Goal: Task Accomplishment & Management: Manage account settings

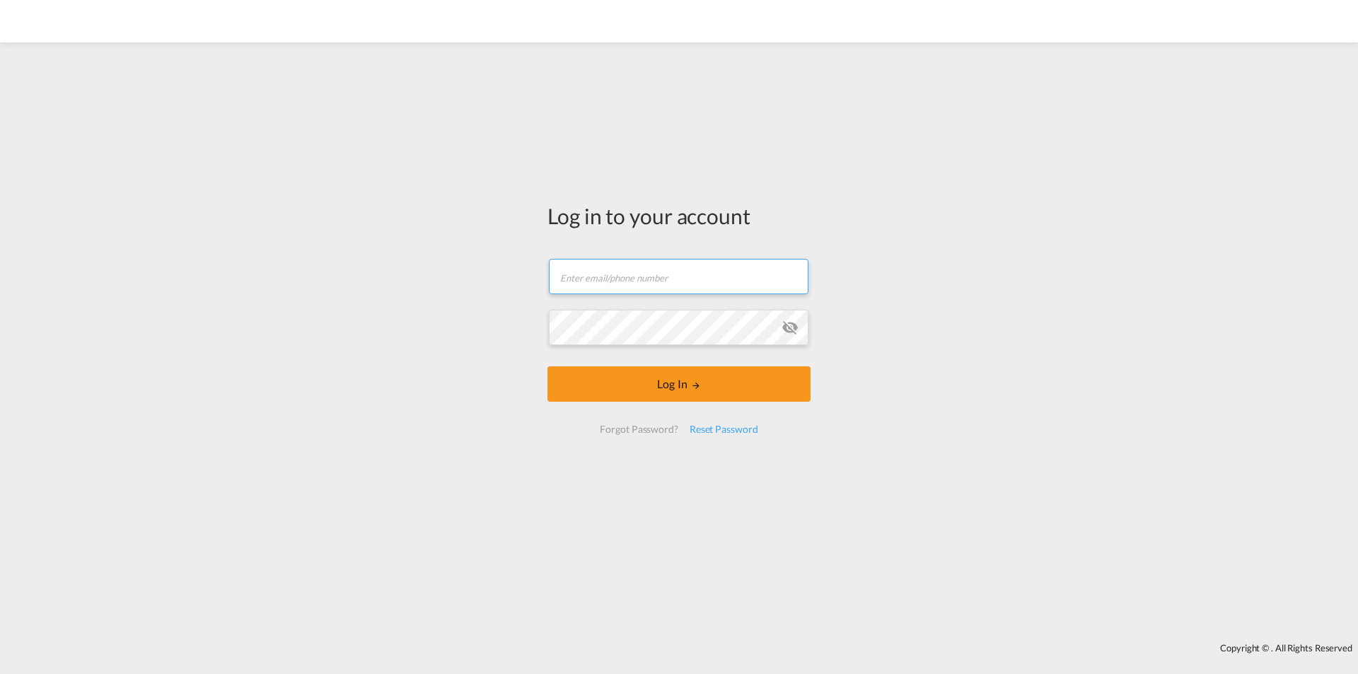
click at [672, 277] on input "text" at bounding box center [679, 276] width 260 height 35
type input "[EMAIL_ADDRESS][DOMAIN_NAME]"
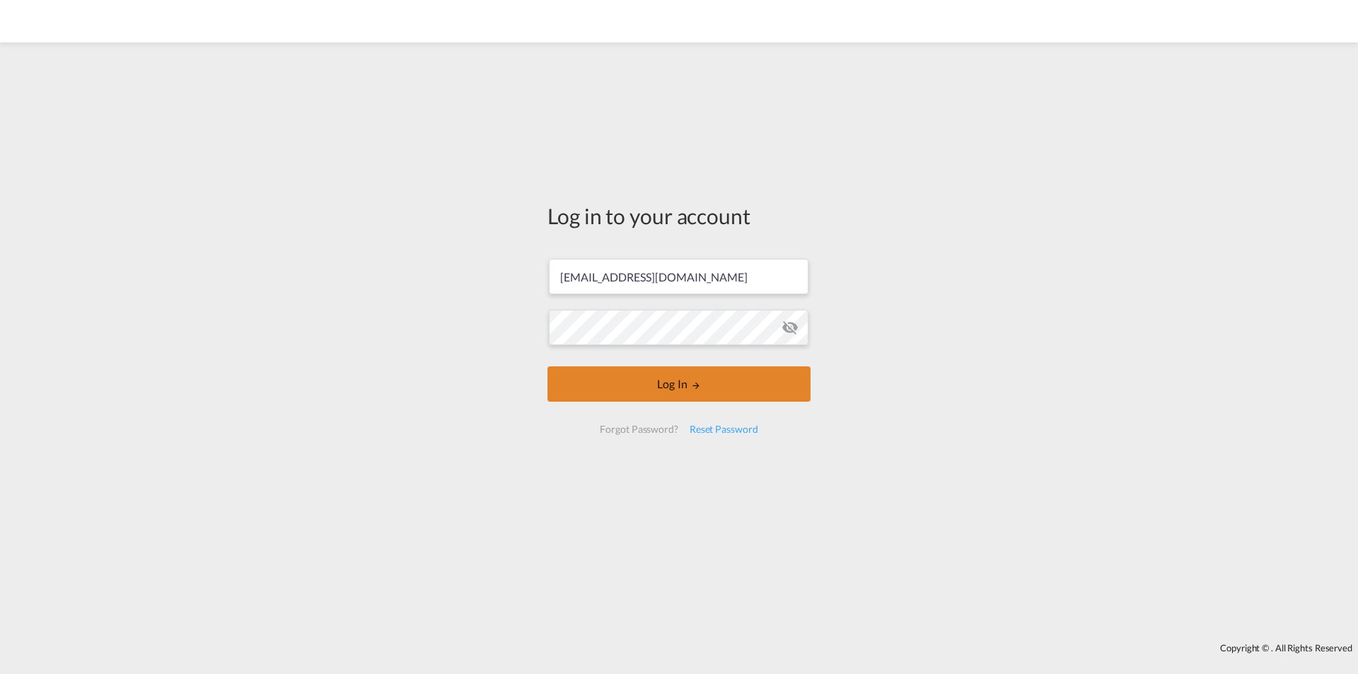
click at [653, 388] on button "Log In" at bounding box center [678, 383] width 263 height 35
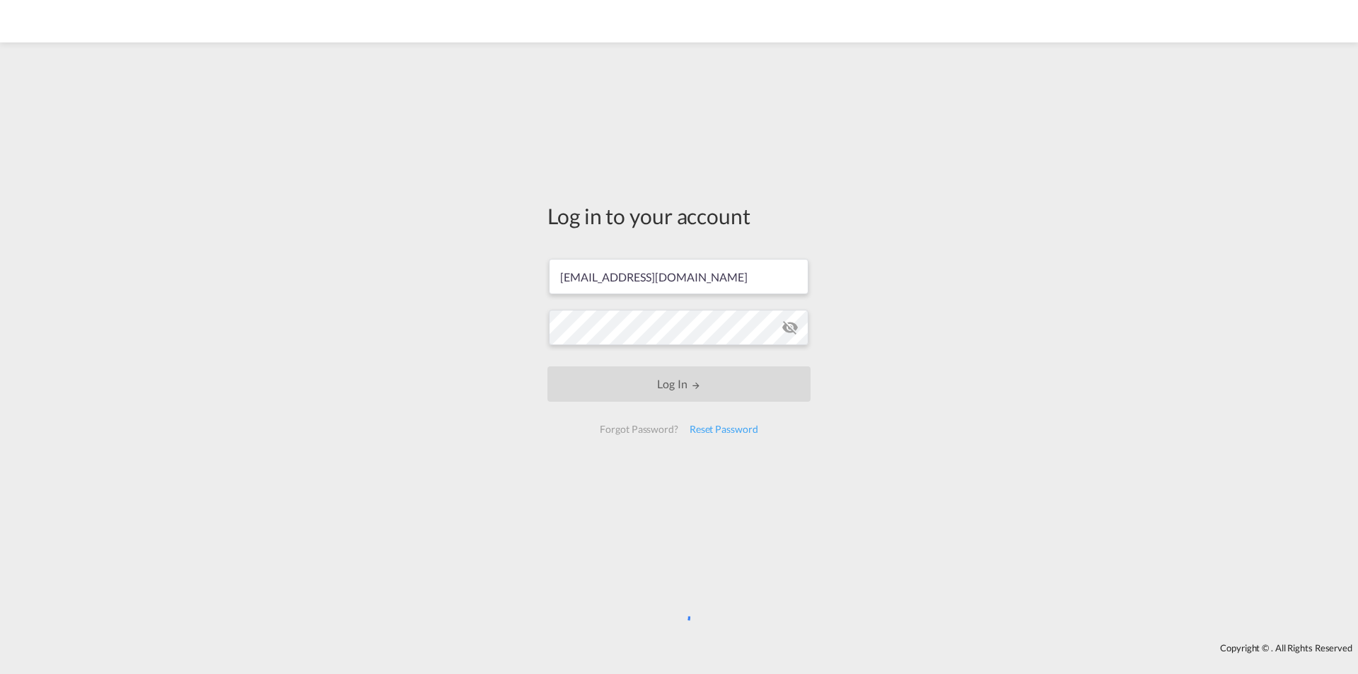
click at [647, 564] on div "Log in to your account [EMAIL_ADDRESS][DOMAIN_NAME] Log In Forgot Password? Res…" at bounding box center [679, 323] width 284 height 549
click at [614, 517] on div "Log in to your account [EMAIL_ADDRESS][DOMAIN_NAME] Log In Forgot Password? Res…" at bounding box center [679, 323] width 284 height 549
click at [619, 497] on div "Log in to your account [EMAIL_ADDRESS][DOMAIN_NAME] Log In Forgot Password? Res…" at bounding box center [679, 323] width 284 height 549
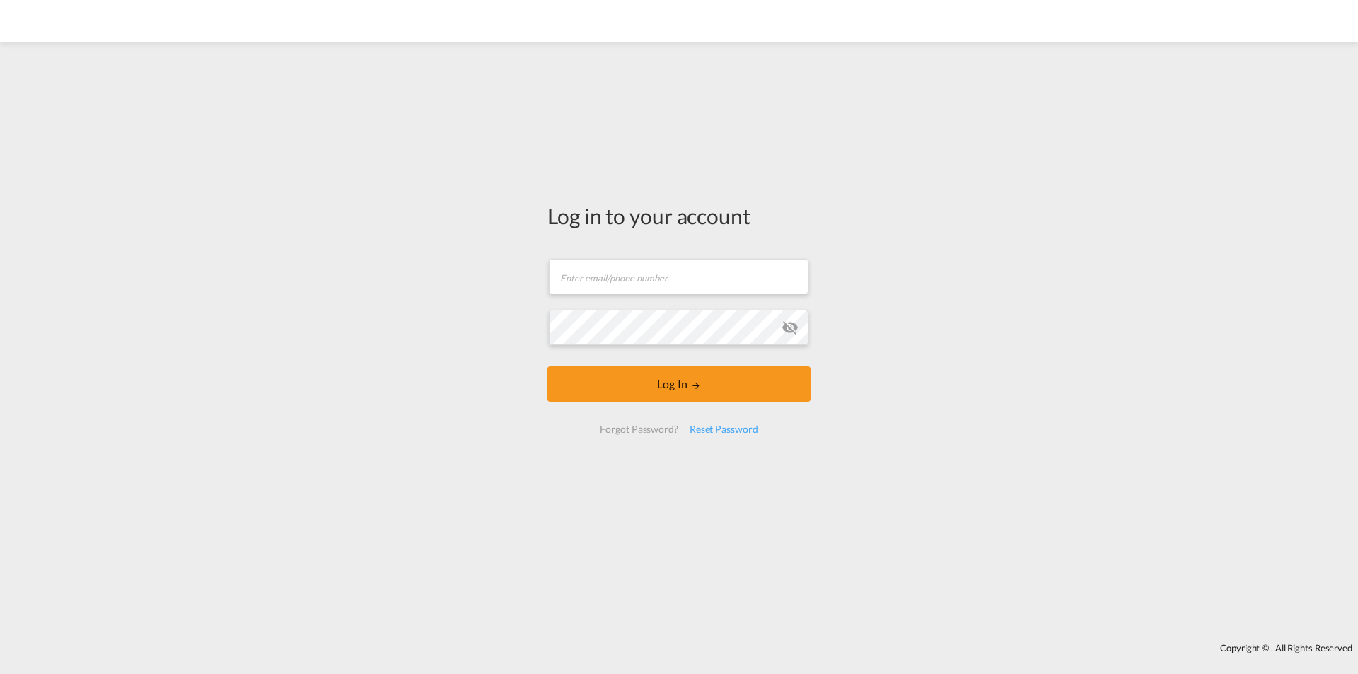
drag, startPoint x: 933, startPoint y: 430, endPoint x: 916, endPoint y: 425, distance: 18.4
click at [933, 431] on div "Log in to your account Email field is required Password field is required Log I…" at bounding box center [679, 342] width 1358 height 586
click at [724, 299] on form "Email field is required Password field is required Log In Forgot Password? Rese…" at bounding box center [678, 346] width 263 height 203
click at [725, 284] on input "text" at bounding box center [679, 276] width 260 height 35
type input "[EMAIL_ADDRESS][DOMAIN_NAME]"
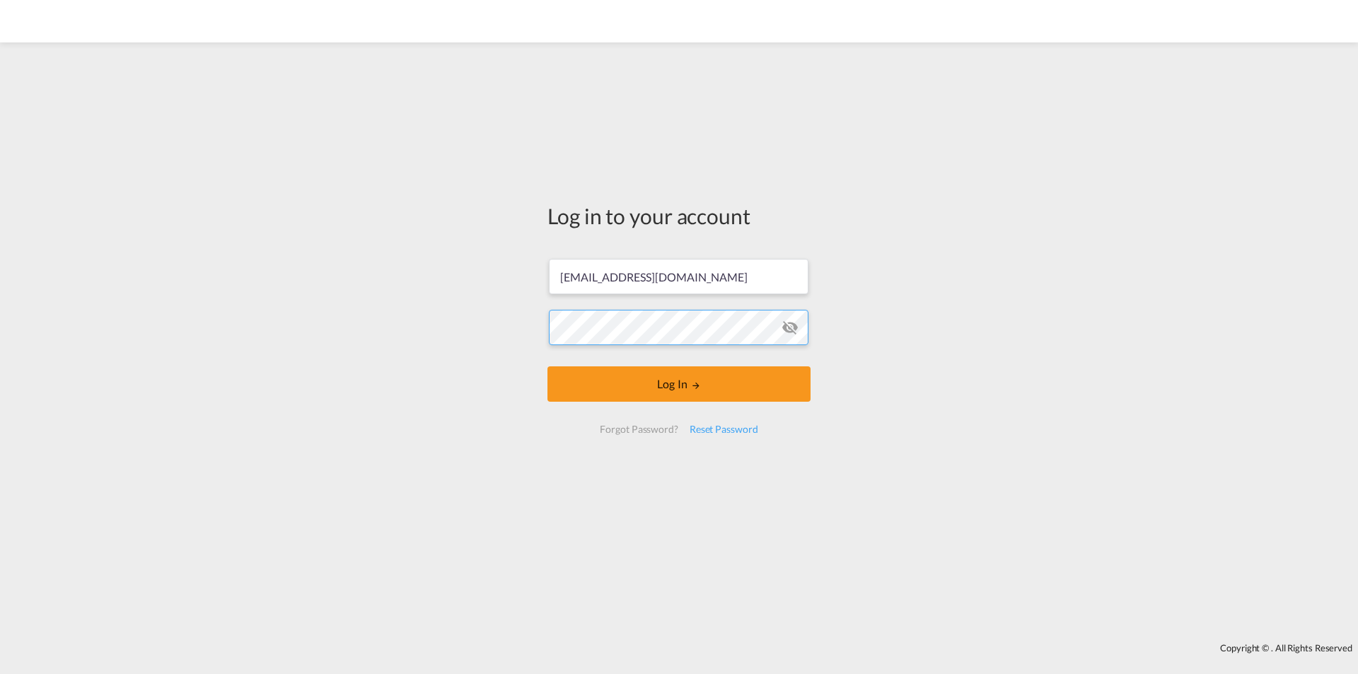
click at [496, 329] on div "Log in to your account [EMAIL_ADDRESS][DOMAIN_NAME] Log In Forgot Password? Res…" at bounding box center [679, 342] width 1358 height 586
click at [790, 330] on md-icon "icon-eye-off" at bounding box center [789, 327] width 17 height 17
click at [791, 330] on md-icon "icon-eye-off" at bounding box center [789, 327] width 17 height 17
click at [386, 313] on div "Log in to your account [EMAIL_ADDRESS][DOMAIN_NAME] Log In Forgot Password? Res…" at bounding box center [679, 342] width 1358 height 586
click at [547, 366] on button "Log In" at bounding box center [678, 383] width 263 height 35
